Goal: Task Accomplishment & Management: Use online tool/utility

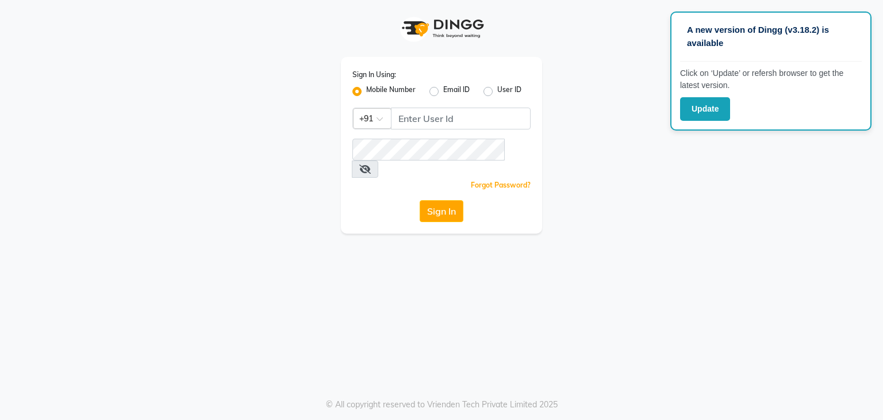
click at [759, 262] on div "A new version of Dingg (v3.18.2) is available Click on ‘Update’ or refersh brow…" at bounding box center [441, 210] width 883 height 420
click at [492, 128] on input "Username" at bounding box center [461, 119] width 140 height 22
type input "9702721948"
click at [420, 200] on button "Sign In" at bounding box center [442, 211] width 44 height 22
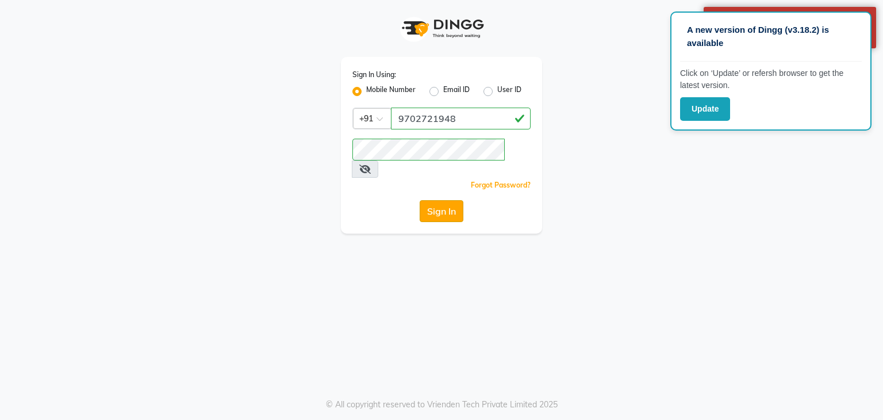
click at [445, 200] on button "Sign In" at bounding box center [442, 211] width 44 height 22
click at [714, 110] on button "Update" at bounding box center [705, 109] width 50 height 24
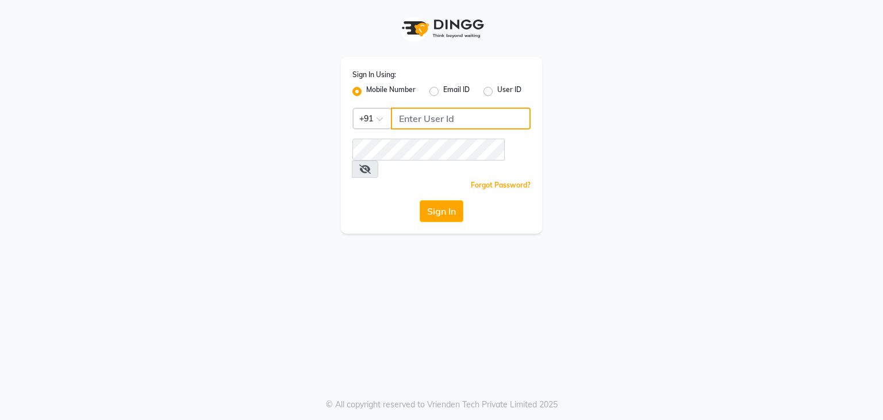
click at [475, 124] on input "Username" at bounding box center [461, 119] width 140 height 22
type input "9702721948"
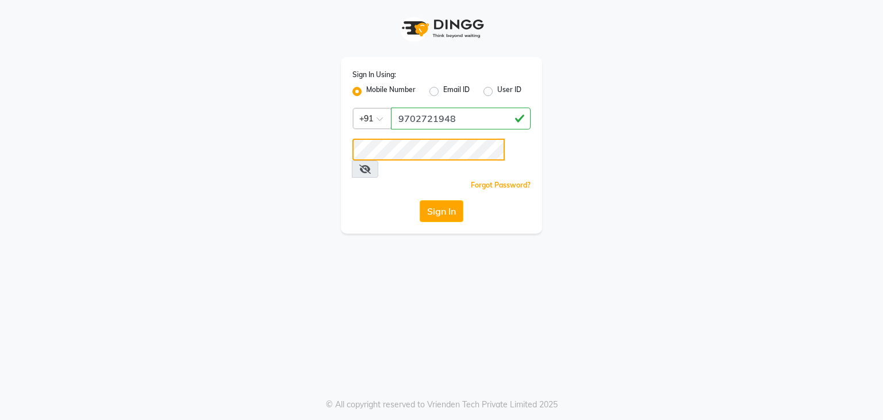
click at [420, 200] on button "Sign In" at bounding box center [442, 211] width 44 height 22
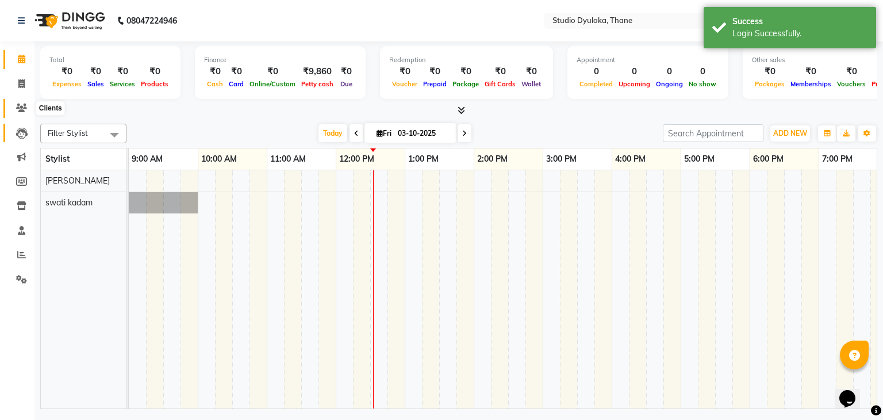
drag, startPoint x: 25, startPoint y: 109, endPoint x: 17, endPoint y: 125, distance: 17.5
click at [25, 109] on icon at bounding box center [21, 108] width 11 height 9
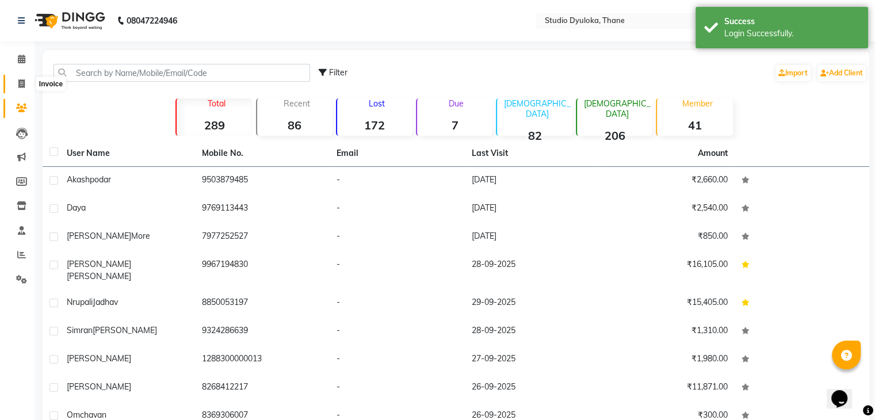
click at [23, 86] on icon at bounding box center [21, 83] width 6 height 9
select select "service"
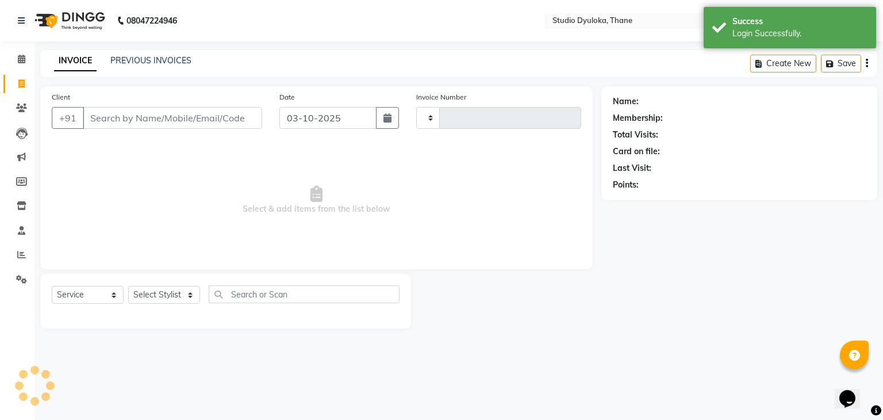
type input "0263"
select select "6575"
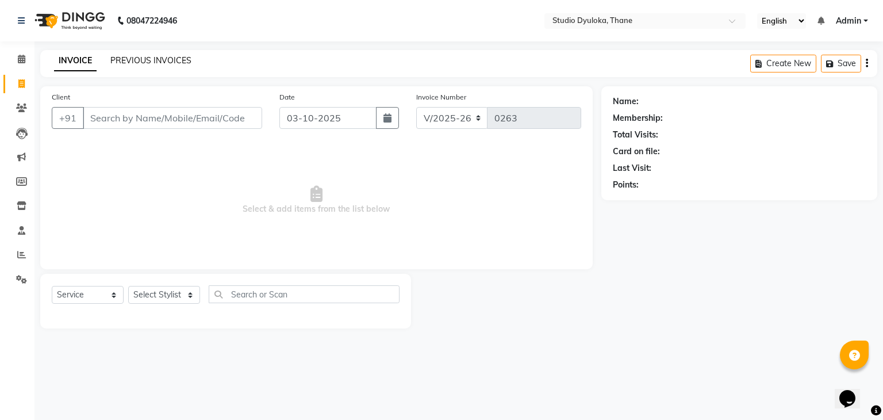
click at [130, 65] on link "PREVIOUS INVOICES" at bounding box center [150, 60] width 81 height 10
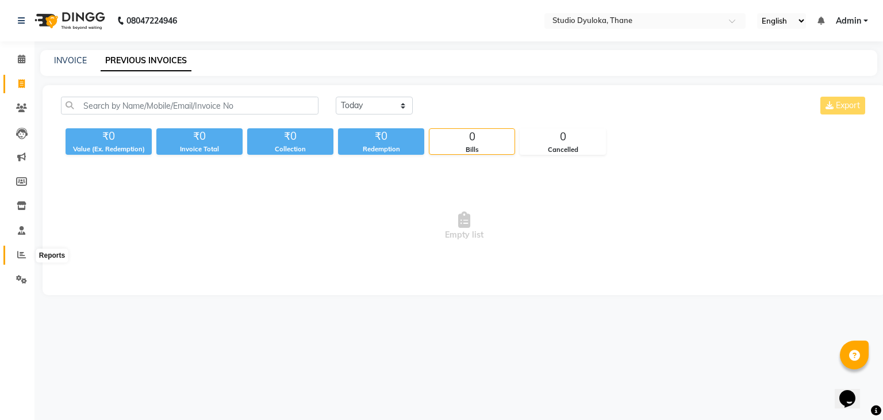
click at [21, 254] on icon at bounding box center [21, 254] width 9 height 9
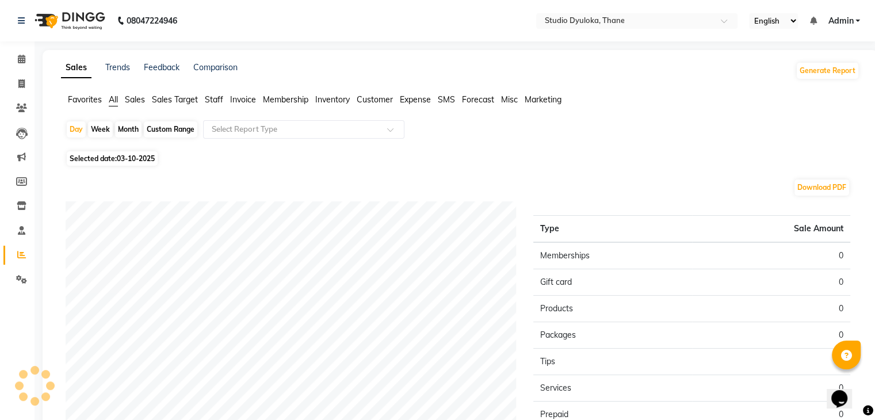
click at [139, 104] on span "Sales" at bounding box center [135, 99] width 20 height 10
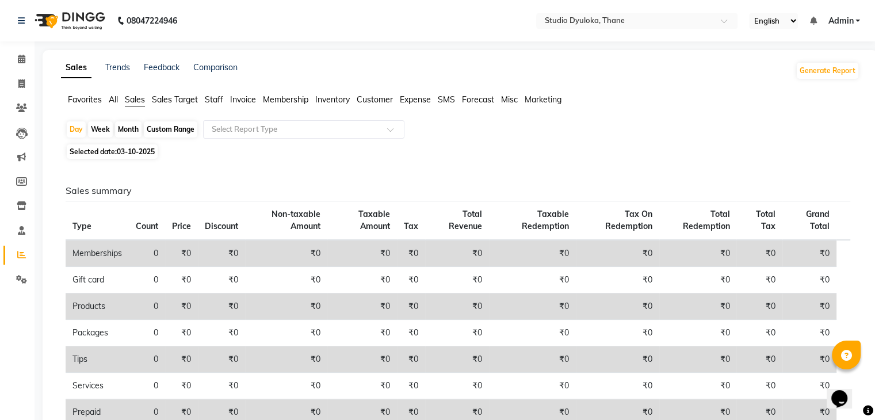
click at [131, 127] on div "Month" at bounding box center [128, 129] width 26 height 16
select select "10"
select select "2025"
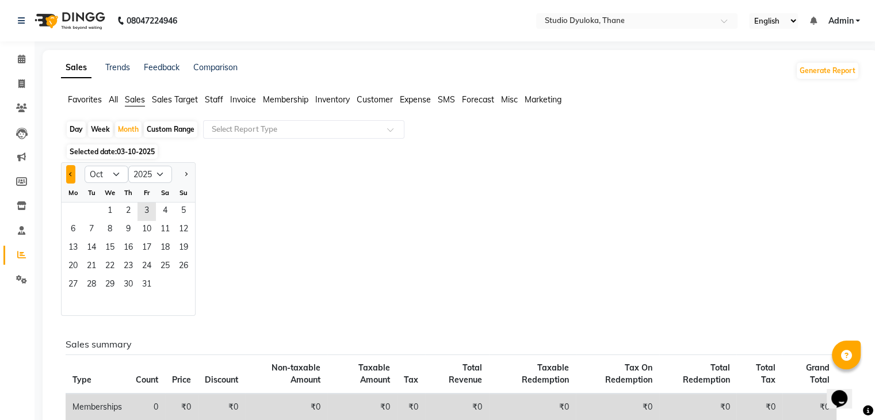
click at [69, 175] on span "Previous month" at bounding box center [71, 174] width 4 height 4
select select "9"
click at [81, 204] on span "1" at bounding box center [73, 211] width 18 height 18
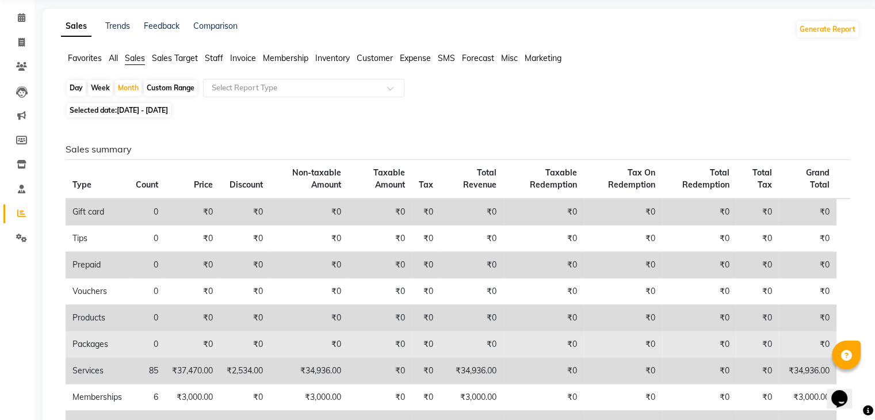
scroll to position [7, 0]
